Goal: Information Seeking & Learning: Compare options

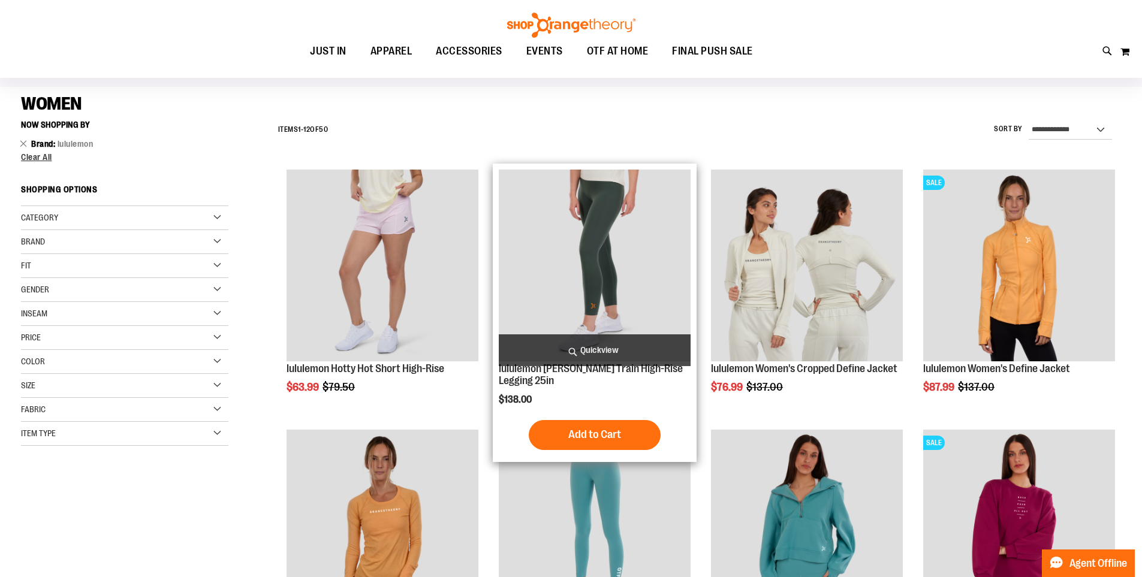
scroll to position [120, 0]
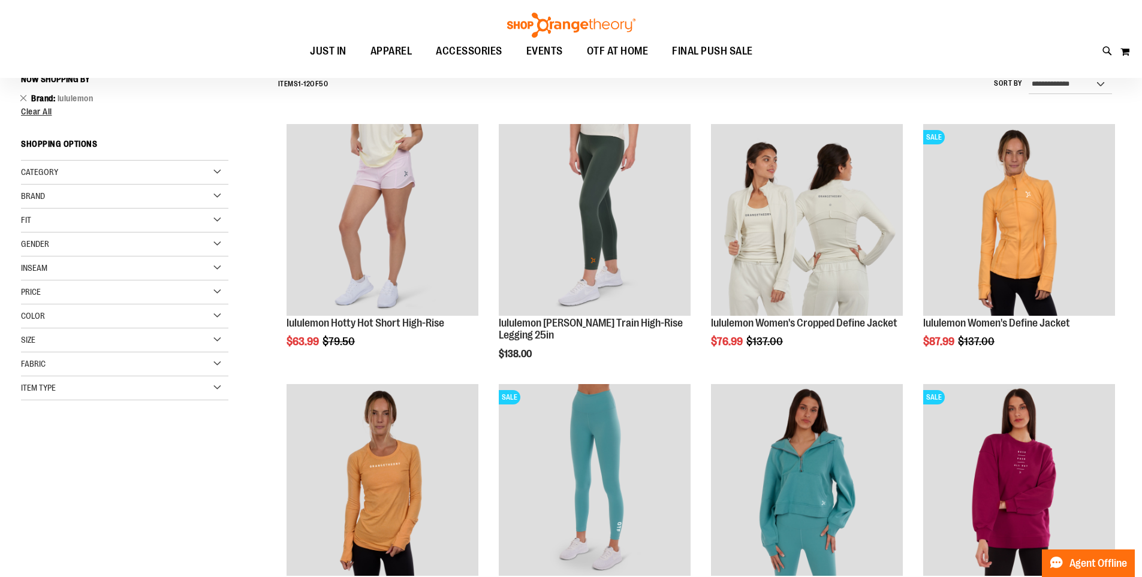
click at [199, 194] on div "Brand" at bounding box center [124, 197] width 207 height 24
click at [52, 261] on link "Beyond Yoga" at bounding box center [117, 258] width 199 height 13
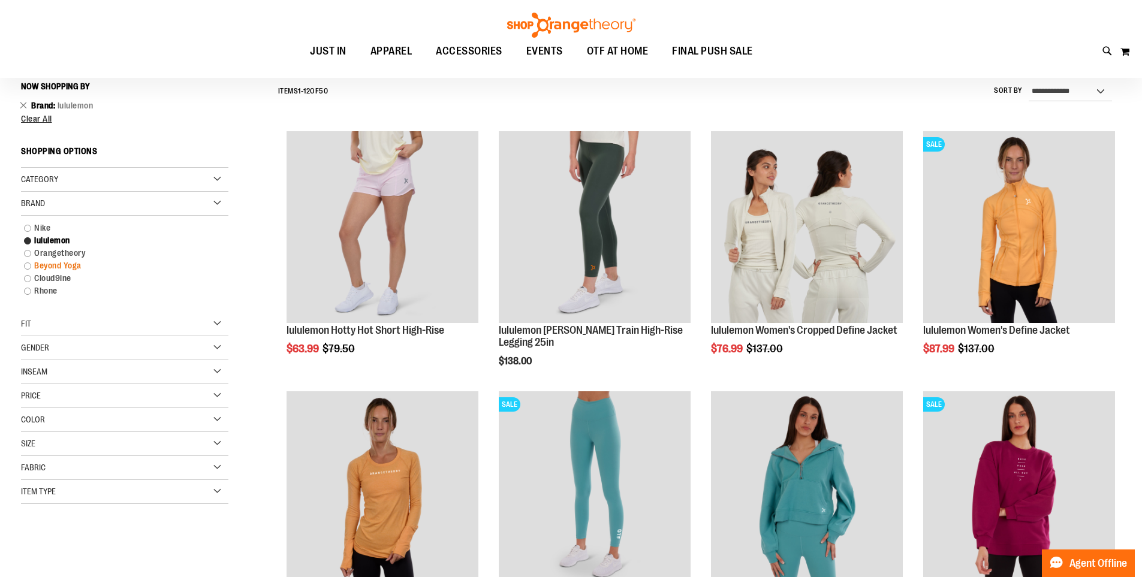
scroll to position [112, 0]
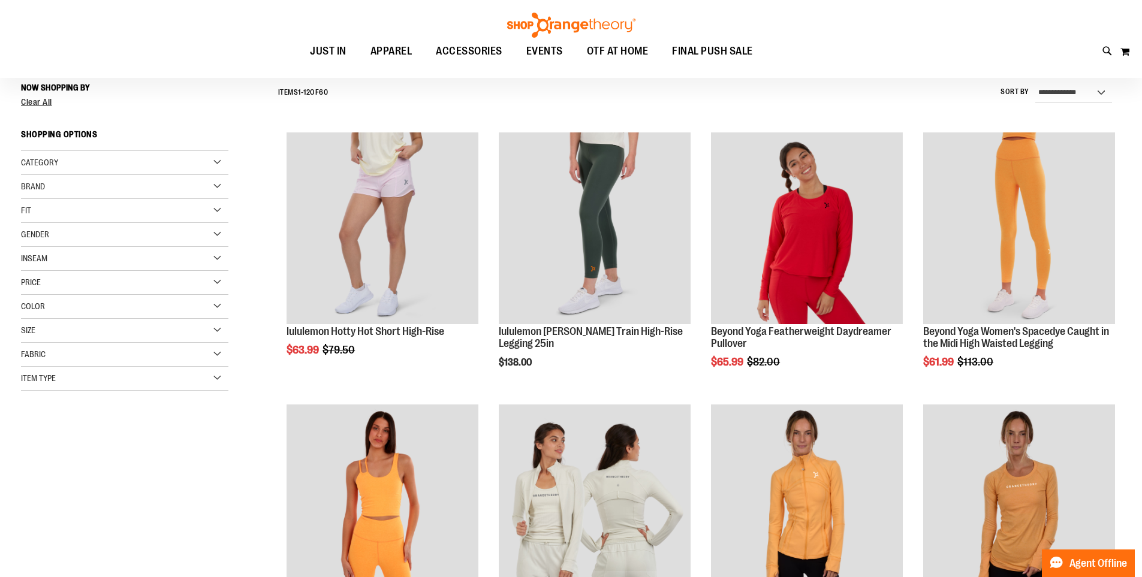
click at [31, 257] on div "Category Tops Bottoms Outerwear Brand" at bounding box center [124, 271] width 207 height 240
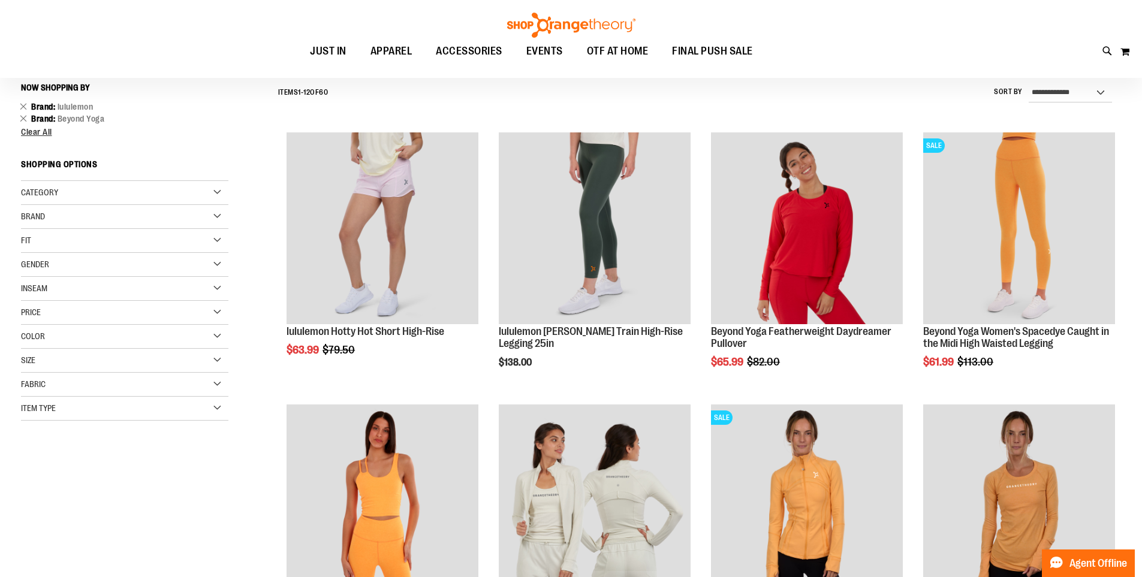
click at [133, 208] on div "Brand" at bounding box center [124, 217] width 207 height 24
click at [30, 254] on link "lululemon" at bounding box center [117, 254] width 199 height 13
click at [28, 253] on link "lululemon" at bounding box center [117, 254] width 199 height 13
click at [27, 263] on link "Orangetheory" at bounding box center [117, 266] width 199 height 13
click at [28, 267] on link "Orangetheory" at bounding box center [117, 266] width 199 height 13
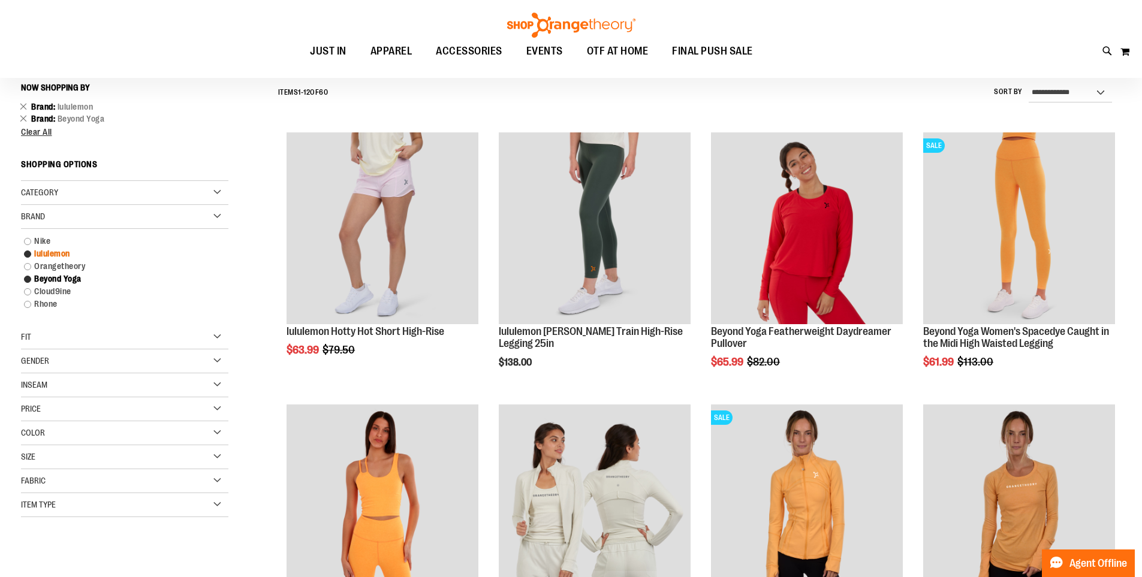
click at [25, 255] on link "lululemon" at bounding box center [117, 254] width 199 height 13
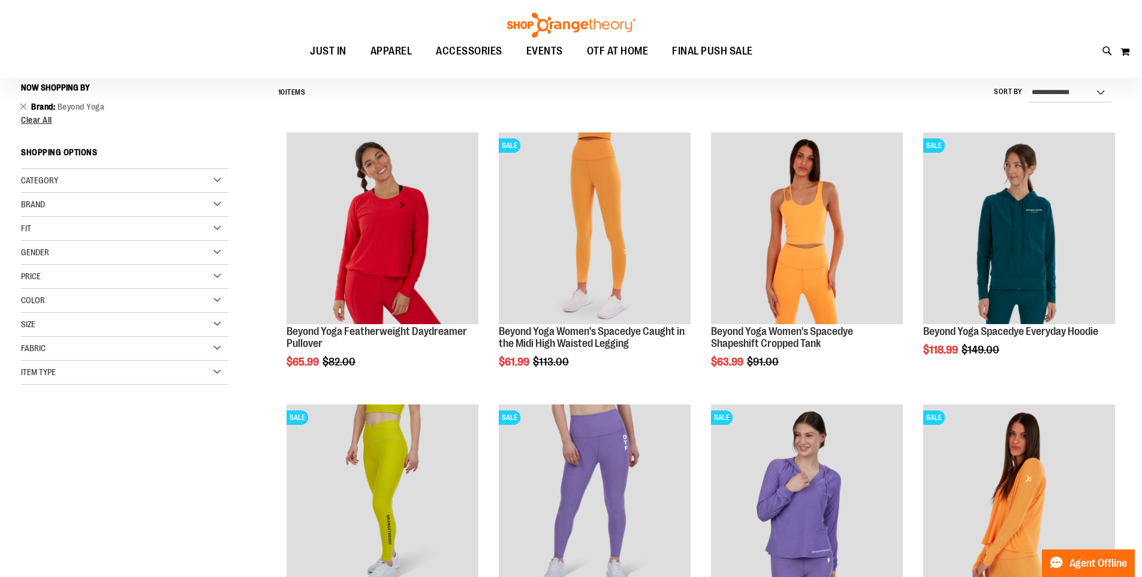
click at [209, 204] on div "Brand" at bounding box center [124, 205] width 207 height 24
click at [28, 255] on link "Orangetheory" at bounding box center [117, 254] width 199 height 13
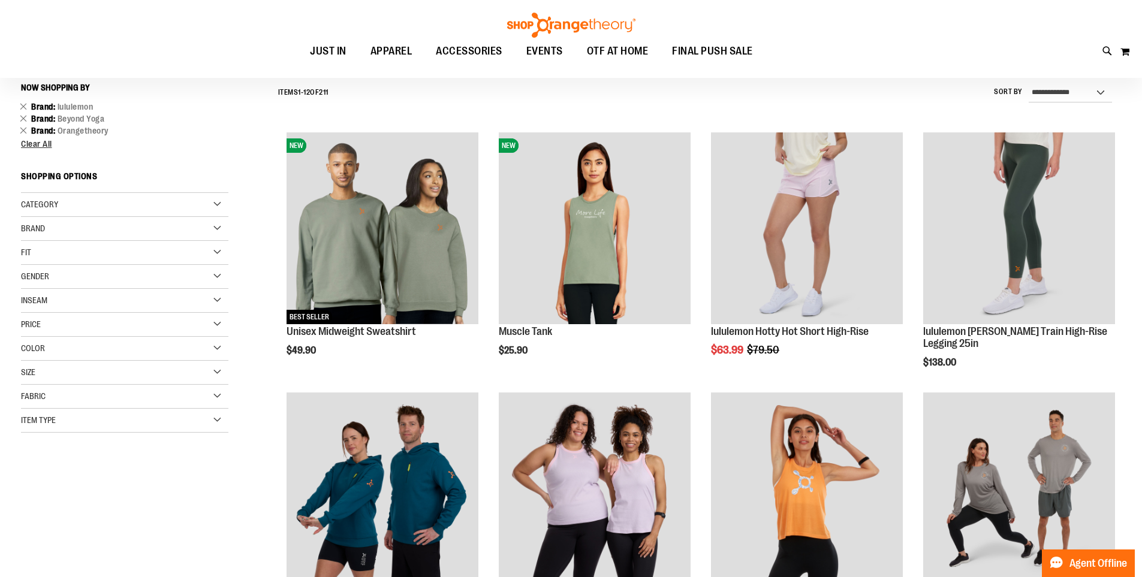
click at [195, 221] on div "Brand" at bounding box center [124, 229] width 207 height 24
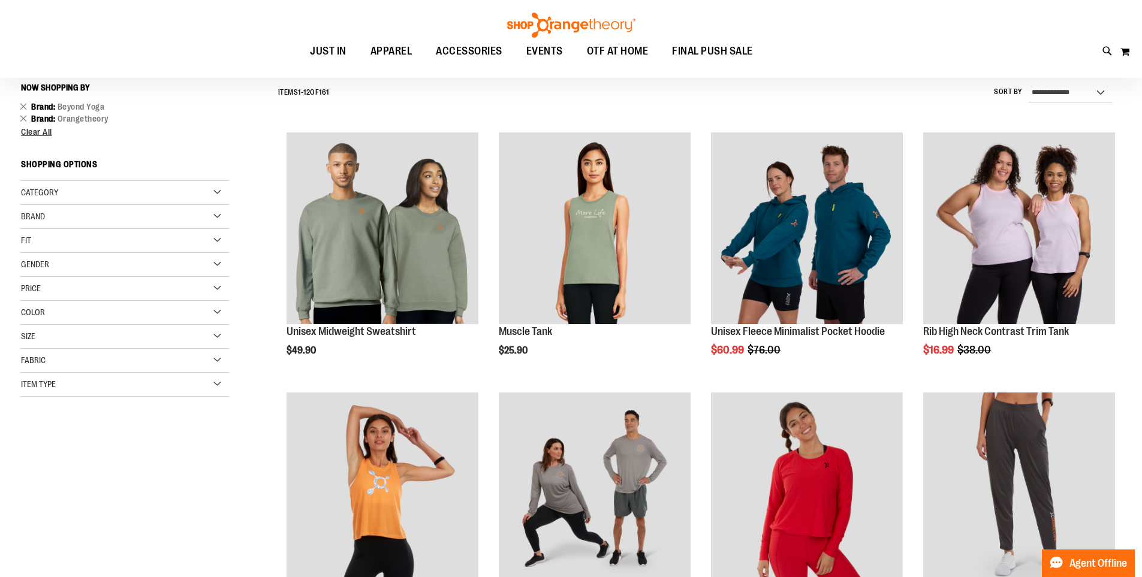
click at [44, 266] on span "Gender" at bounding box center [35, 265] width 28 height 10
click at [207, 213] on div "Brand" at bounding box center [124, 217] width 207 height 24
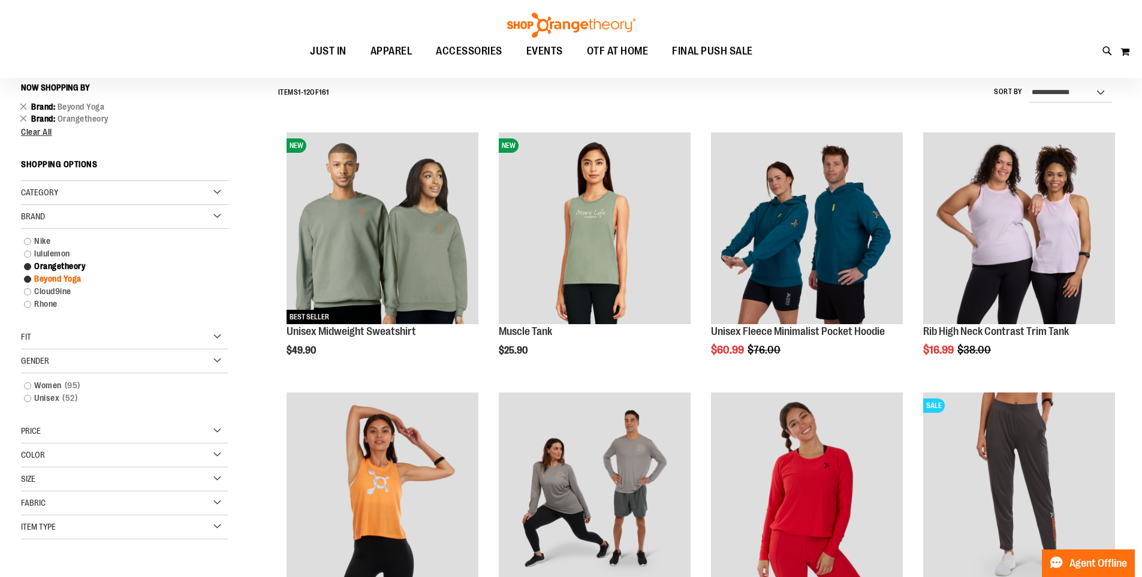
click at [62, 276] on link "Beyond Yoga" at bounding box center [117, 279] width 199 height 13
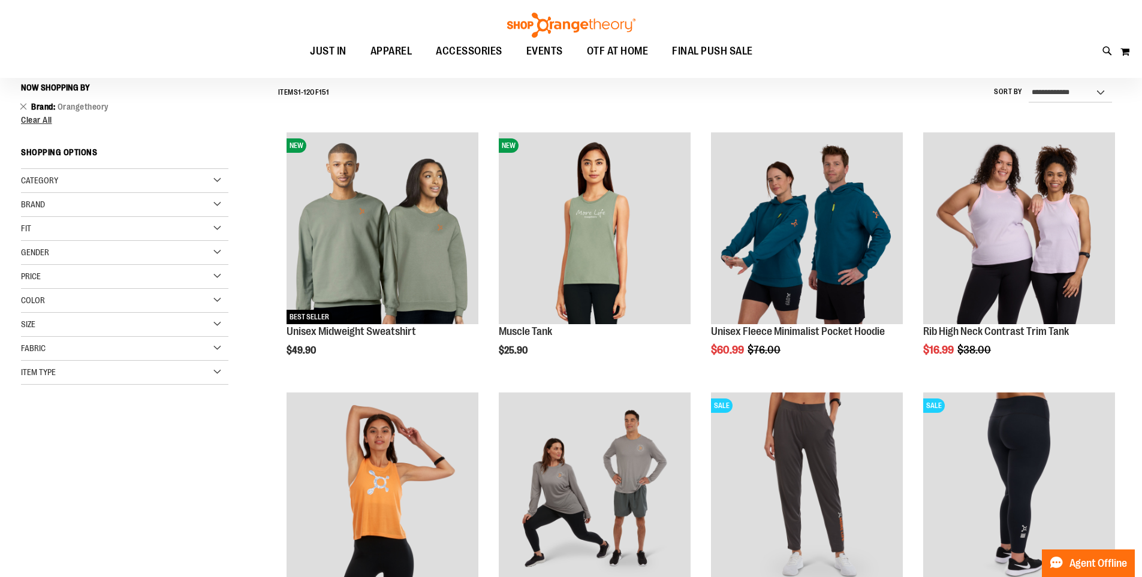
click at [207, 207] on div "Brand" at bounding box center [124, 205] width 207 height 24
click at [865, 79] on div "**********" at bounding box center [696, 92] width 849 height 31
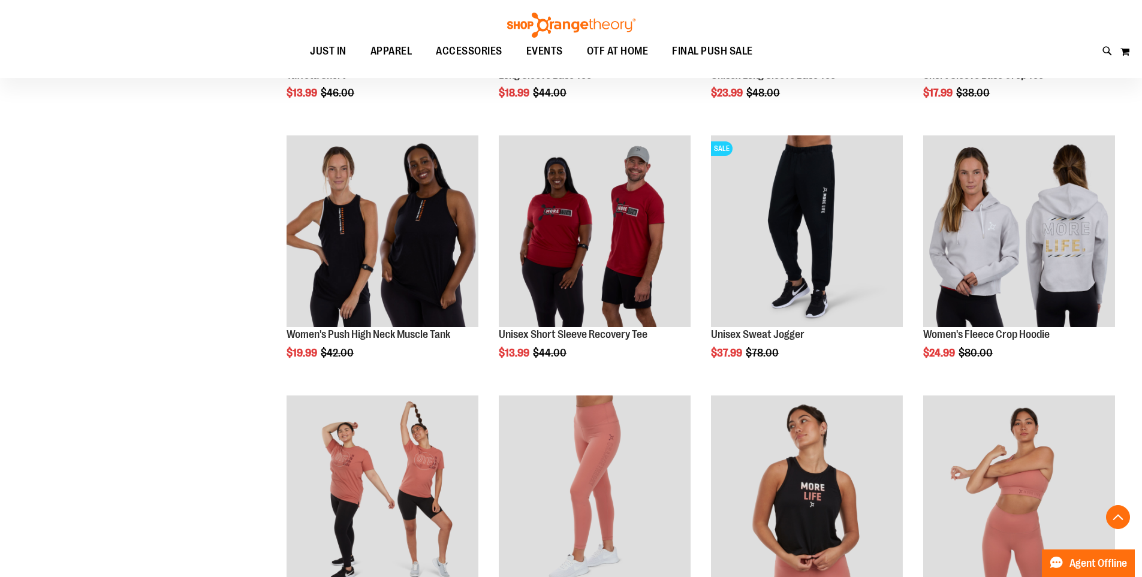
scroll to position [891, 0]
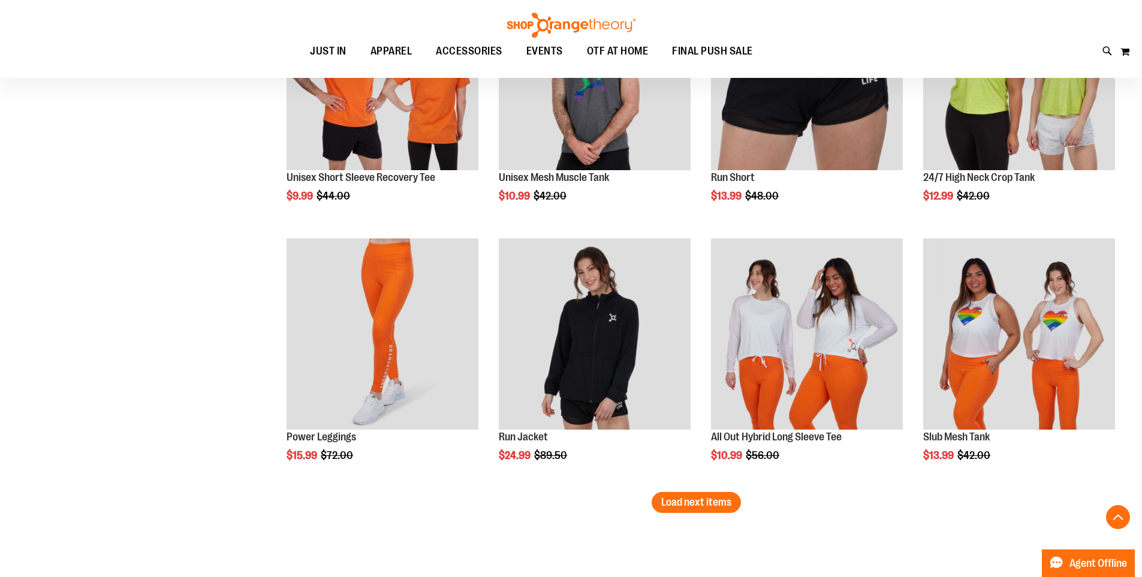
scroll to position [2146, 0]
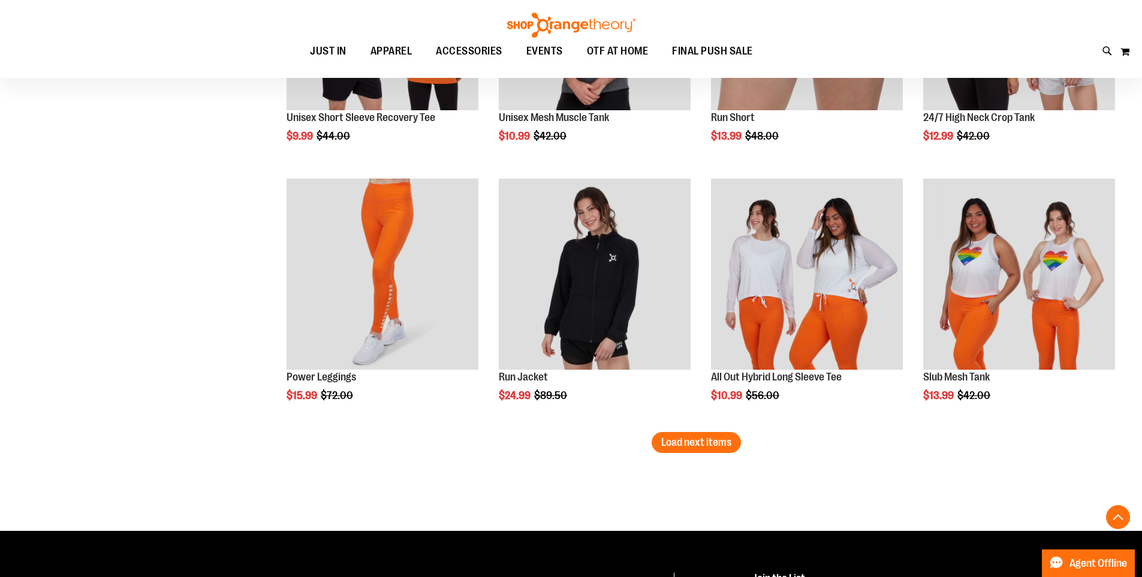
click at [733, 444] on button "Load next items" at bounding box center [696, 442] width 89 height 21
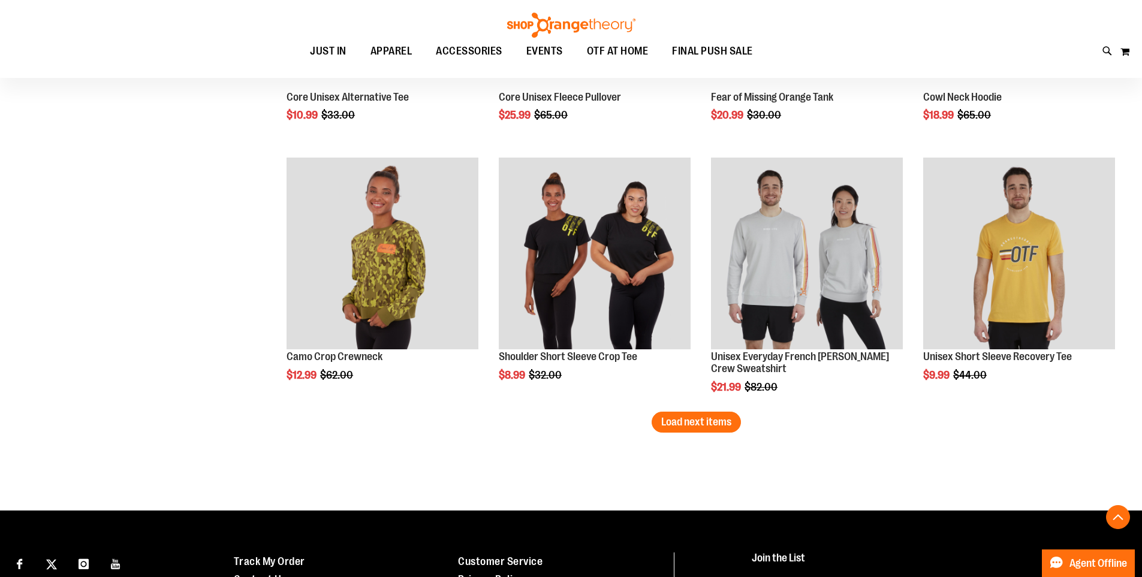
scroll to position [2925, 0]
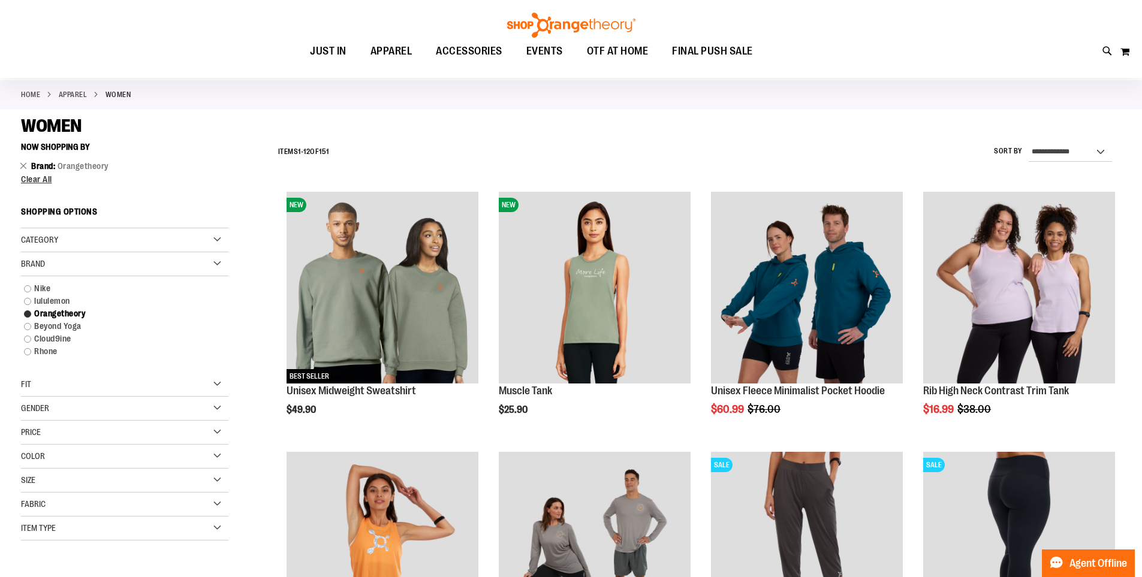
scroll to position [59, 0]
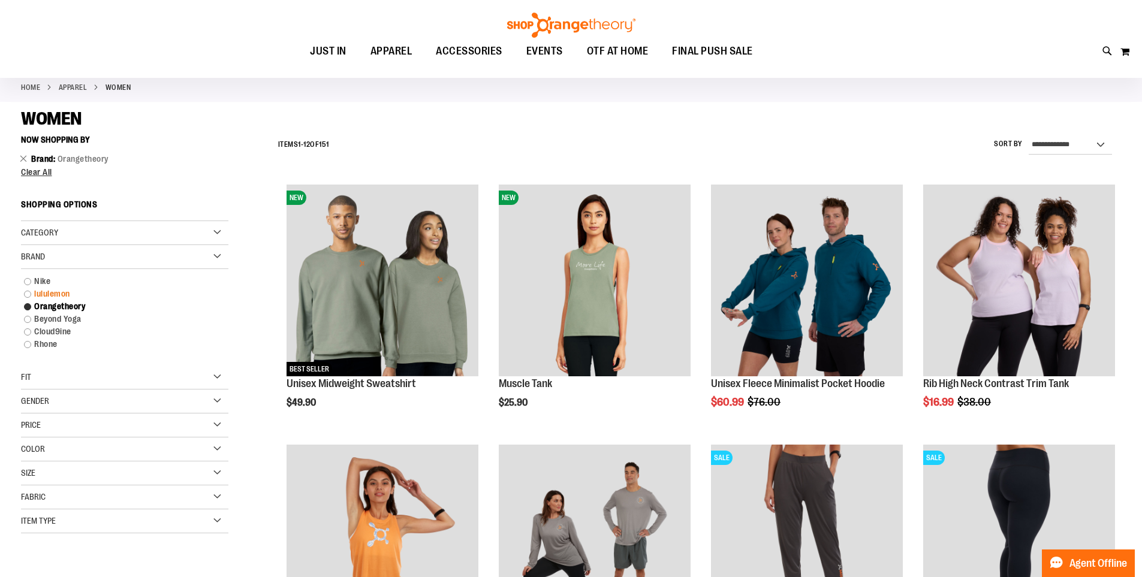
click at [52, 293] on link "lululemon" at bounding box center [117, 294] width 199 height 13
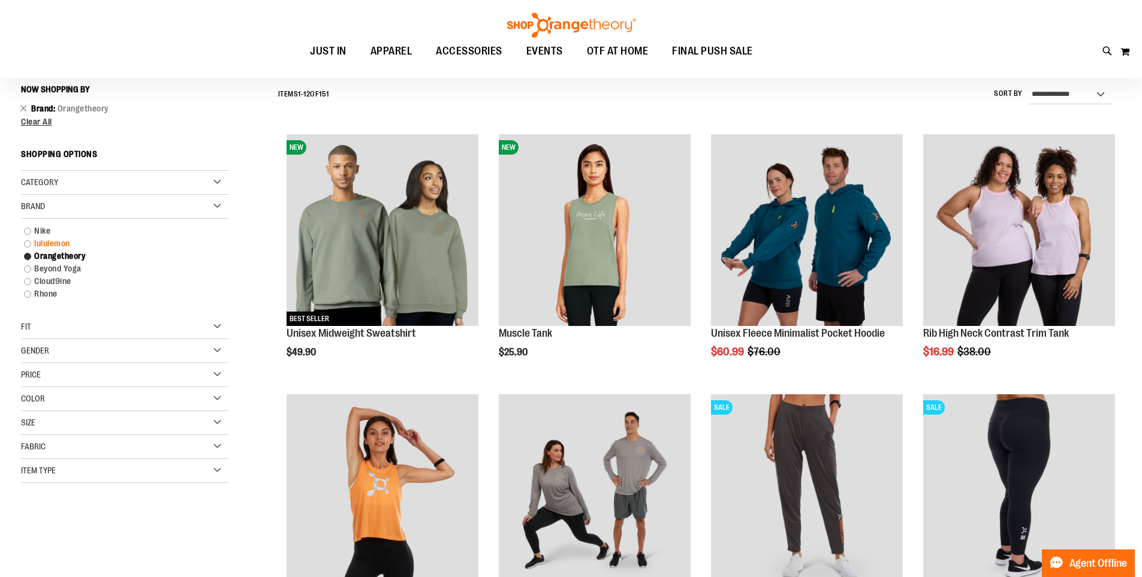
scroll to position [112, 0]
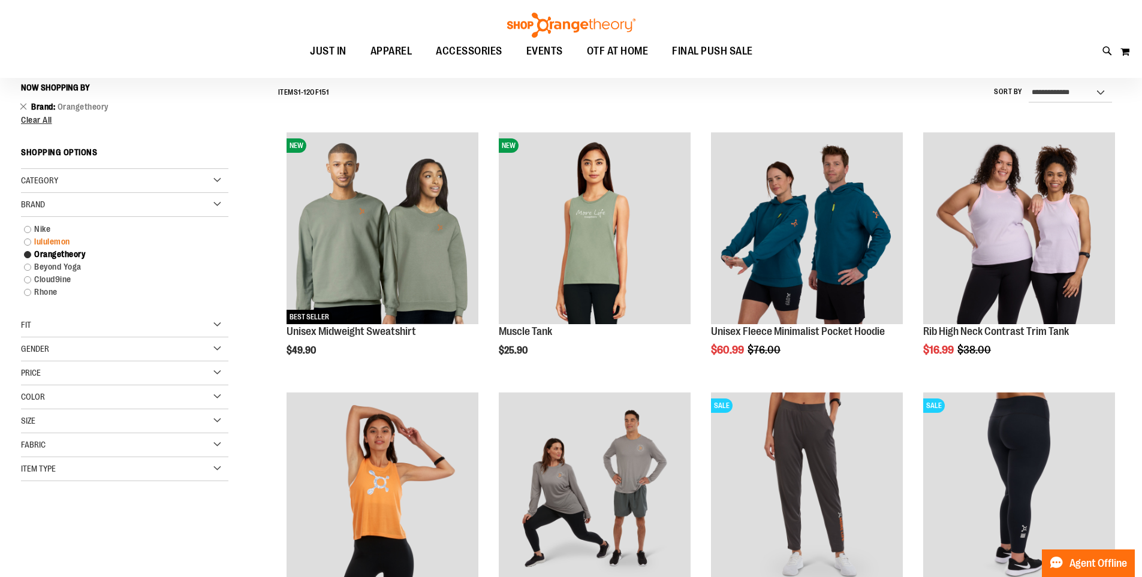
click at [47, 242] on link "lululemon" at bounding box center [117, 242] width 199 height 13
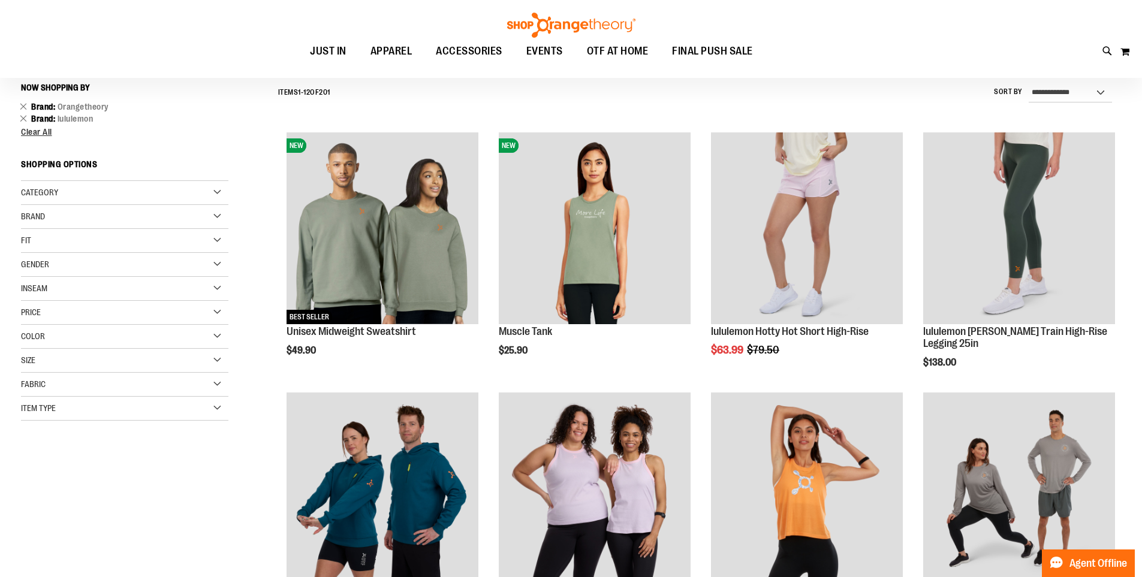
click at [201, 213] on div "Brand" at bounding box center [124, 217] width 207 height 24
click at [68, 263] on link "Orangetheory" at bounding box center [117, 266] width 199 height 13
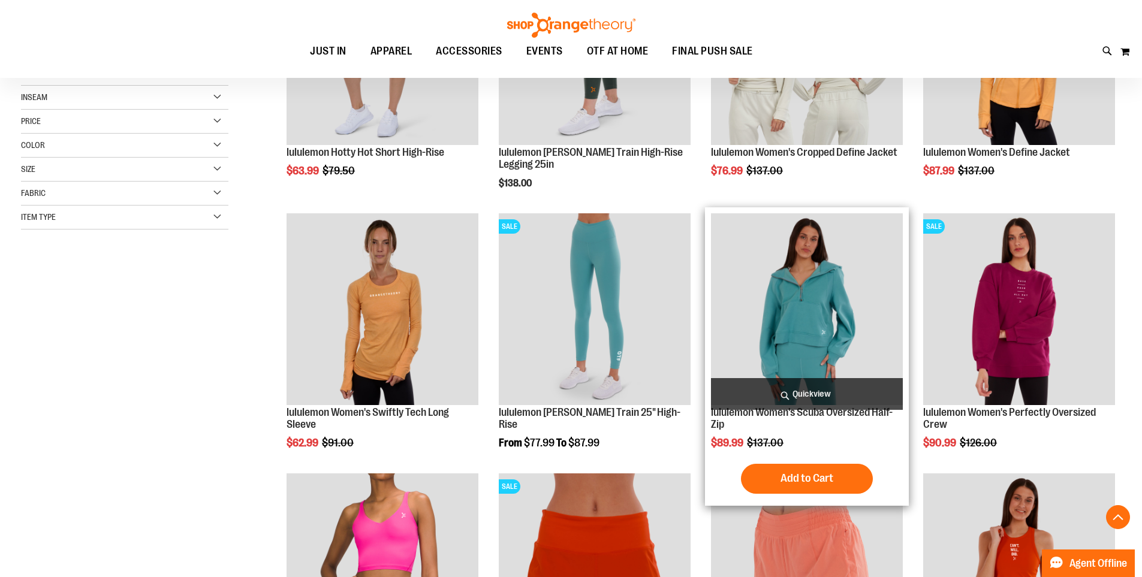
scroll to position [291, 0]
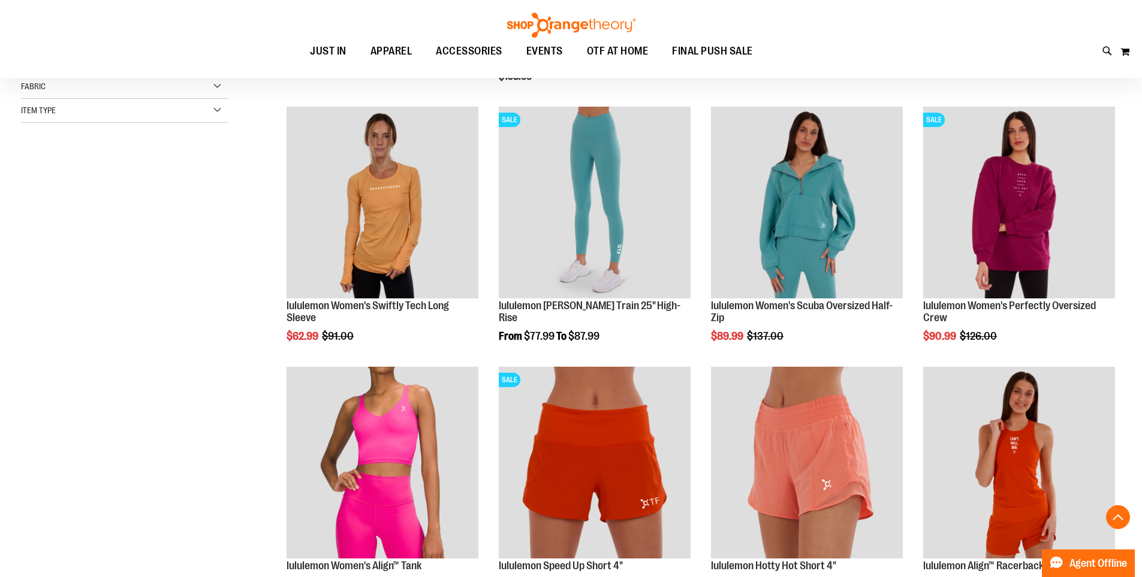
scroll to position [411, 0]
